Goal: Information Seeking & Learning: Learn about a topic

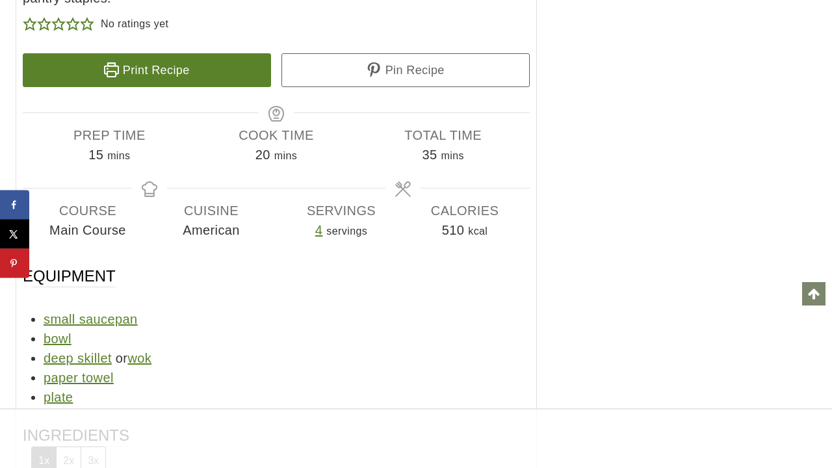
scroll to position [9667, 0]
